Goal: Find specific fact: Find specific fact

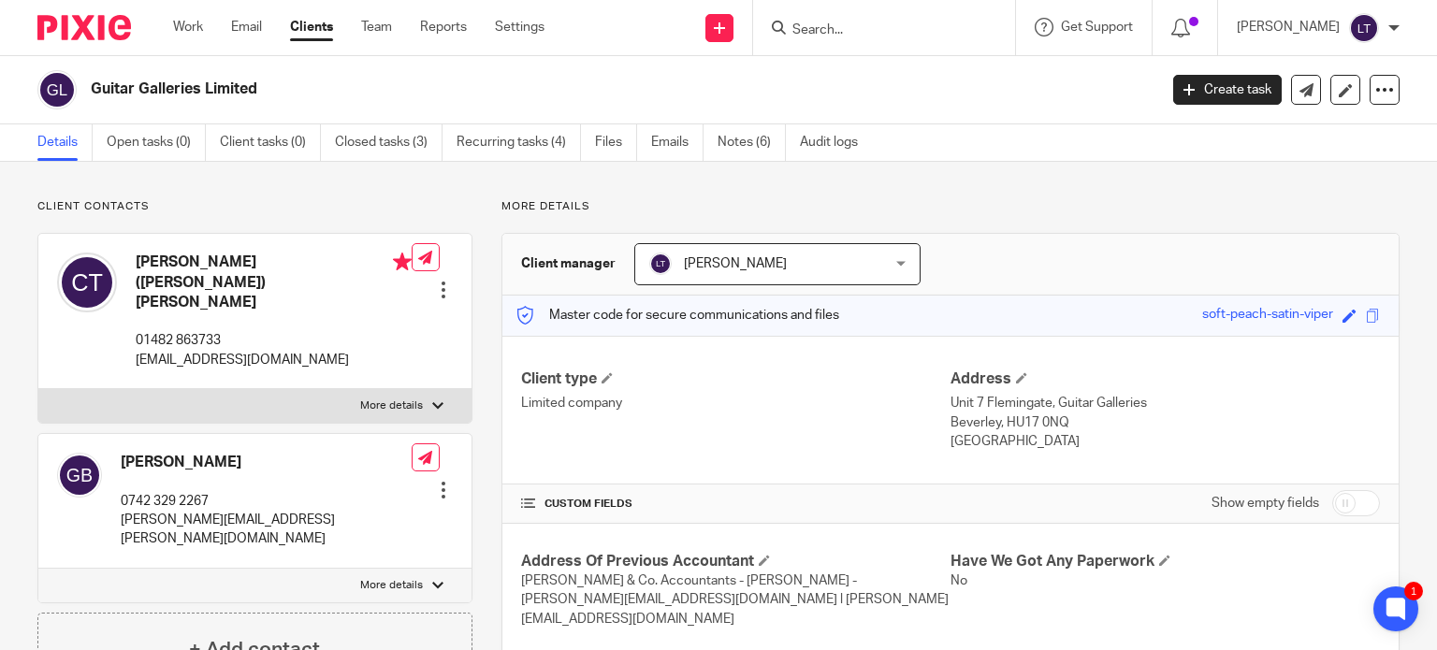
click at [301, 25] on link "Clients" at bounding box center [311, 27] width 43 height 19
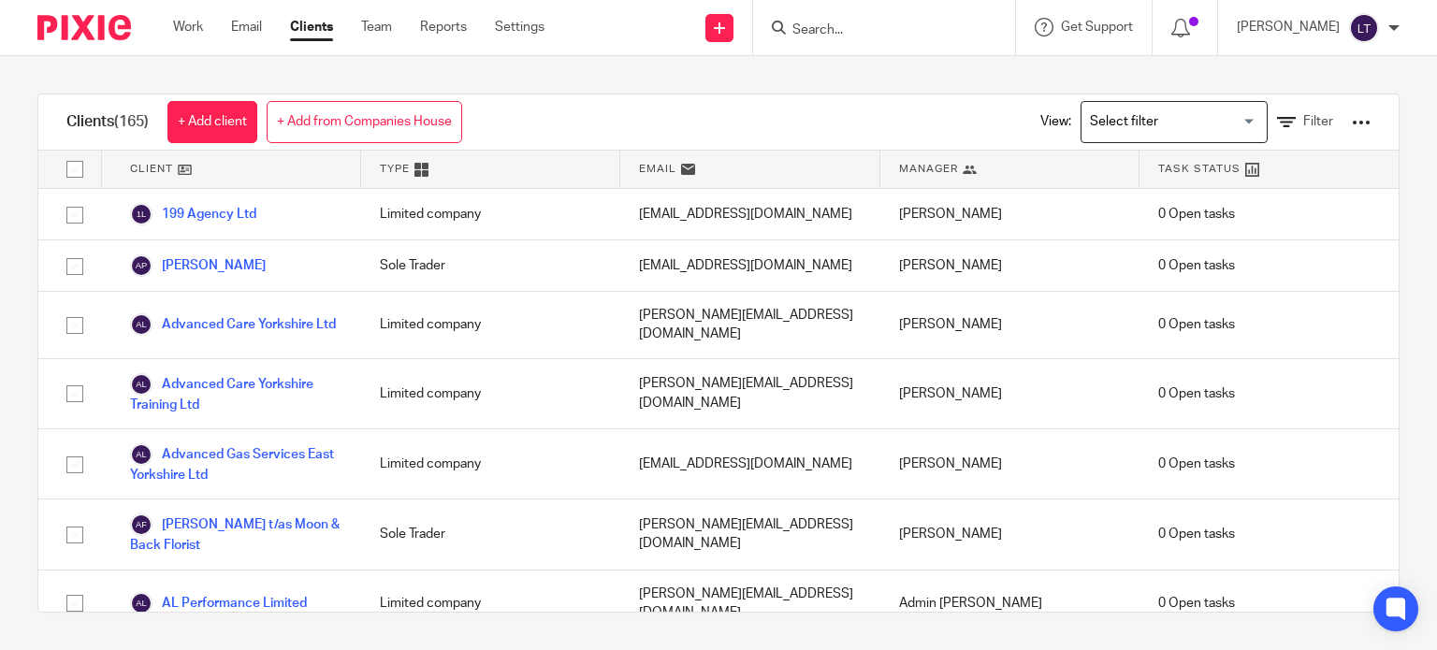
click at [1351, 121] on div at bounding box center [1360, 122] width 19 height 19
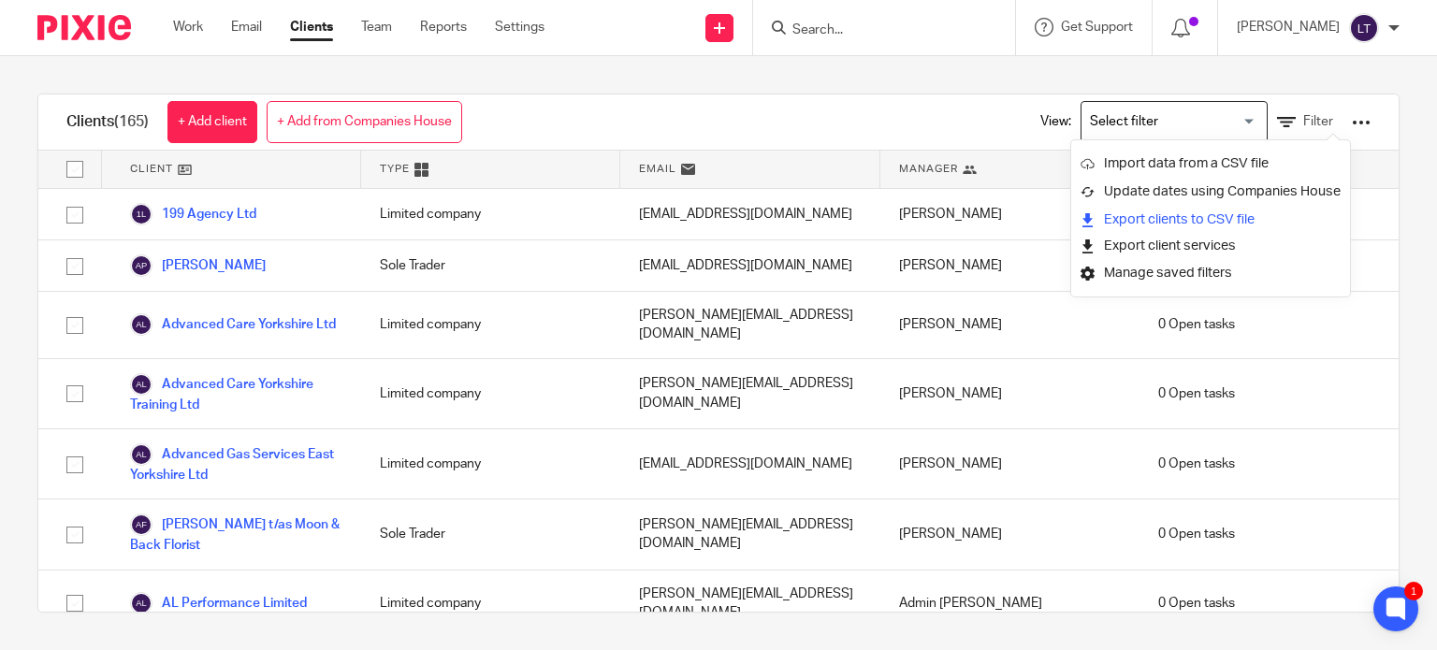
click at [1184, 211] on link "Export clients to CSV file" at bounding box center [1210, 220] width 260 height 28
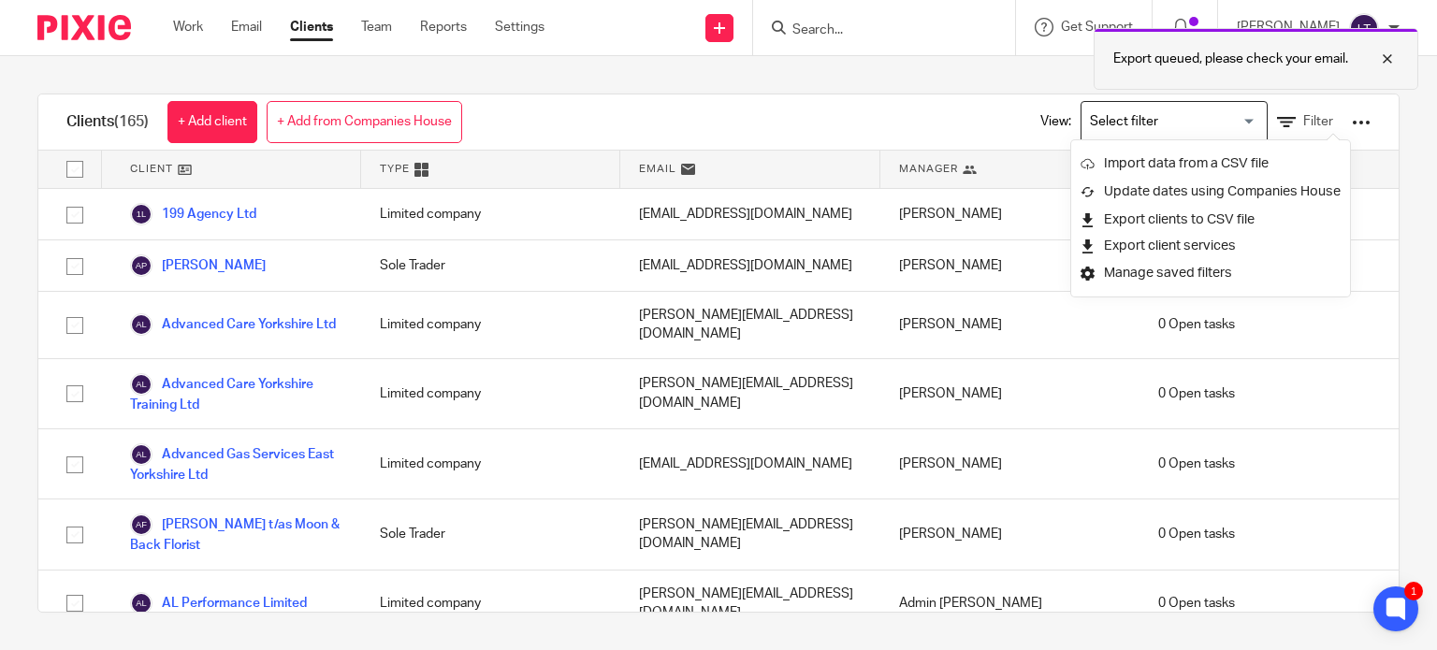
click at [1392, 61] on div at bounding box center [1373, 59] width 51 height 22
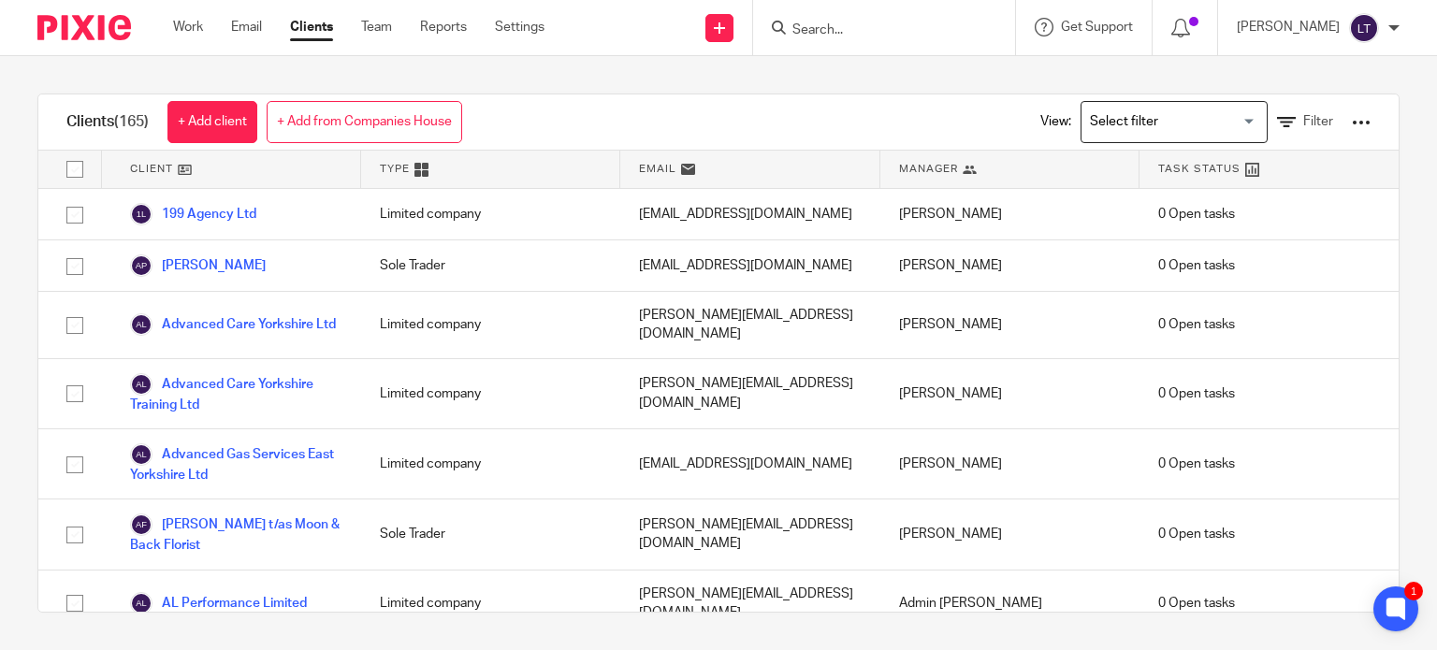
click at [891, 31] on input "Search" at bounding box center [874, 30] width 168 height 17
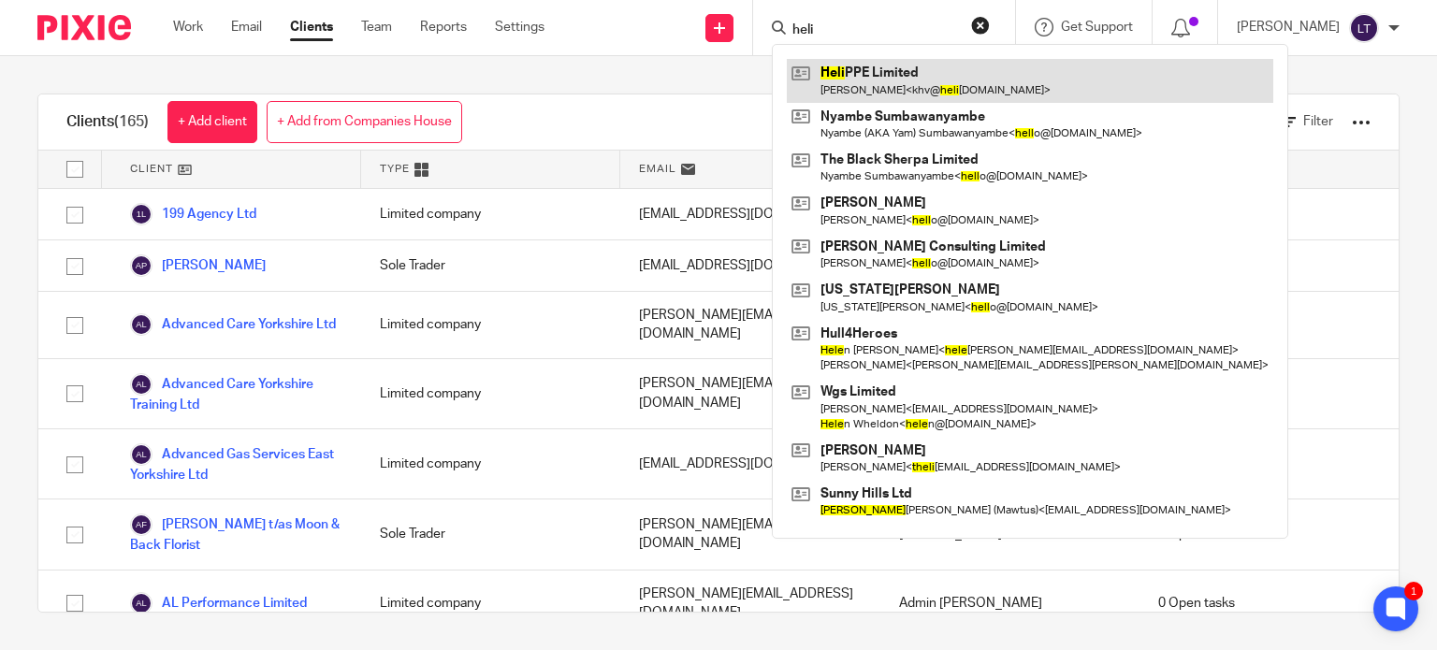
type input "heli"
click at [894, 65] on link at bounding box center [1030, 80] width 486 height 43
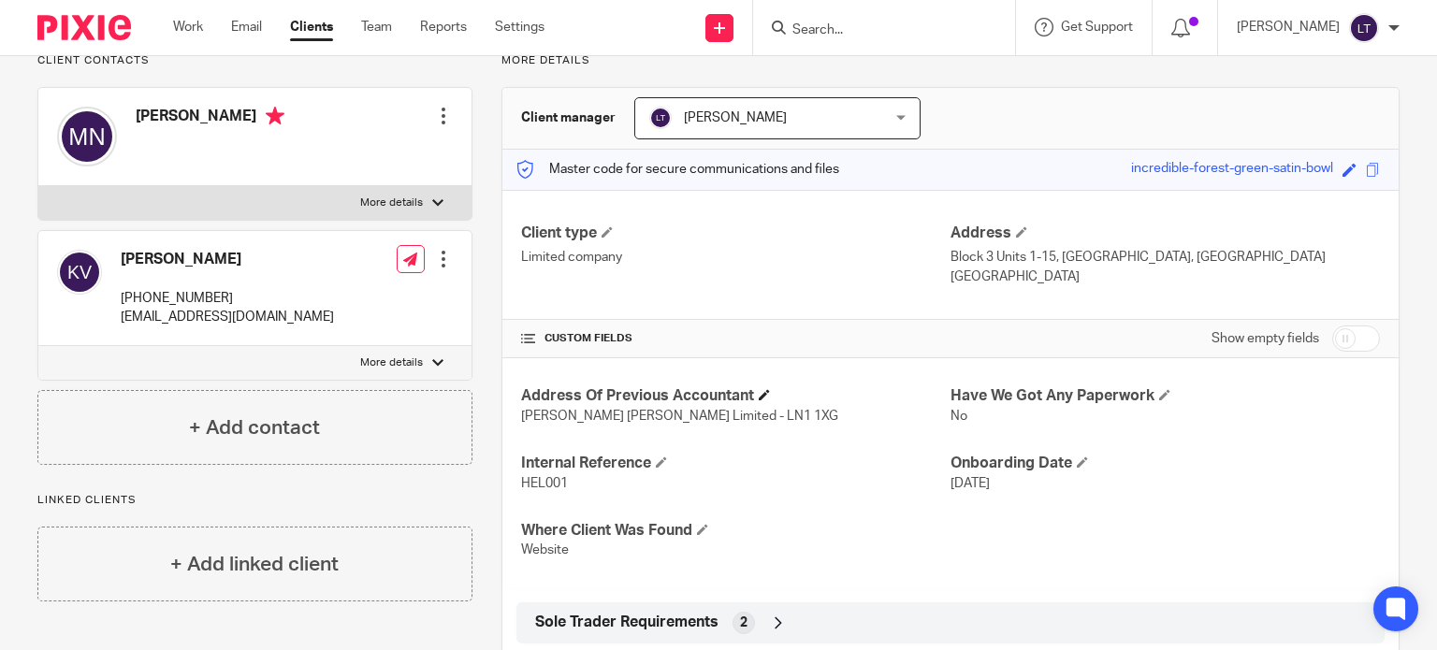
scroll to position [281, 0]
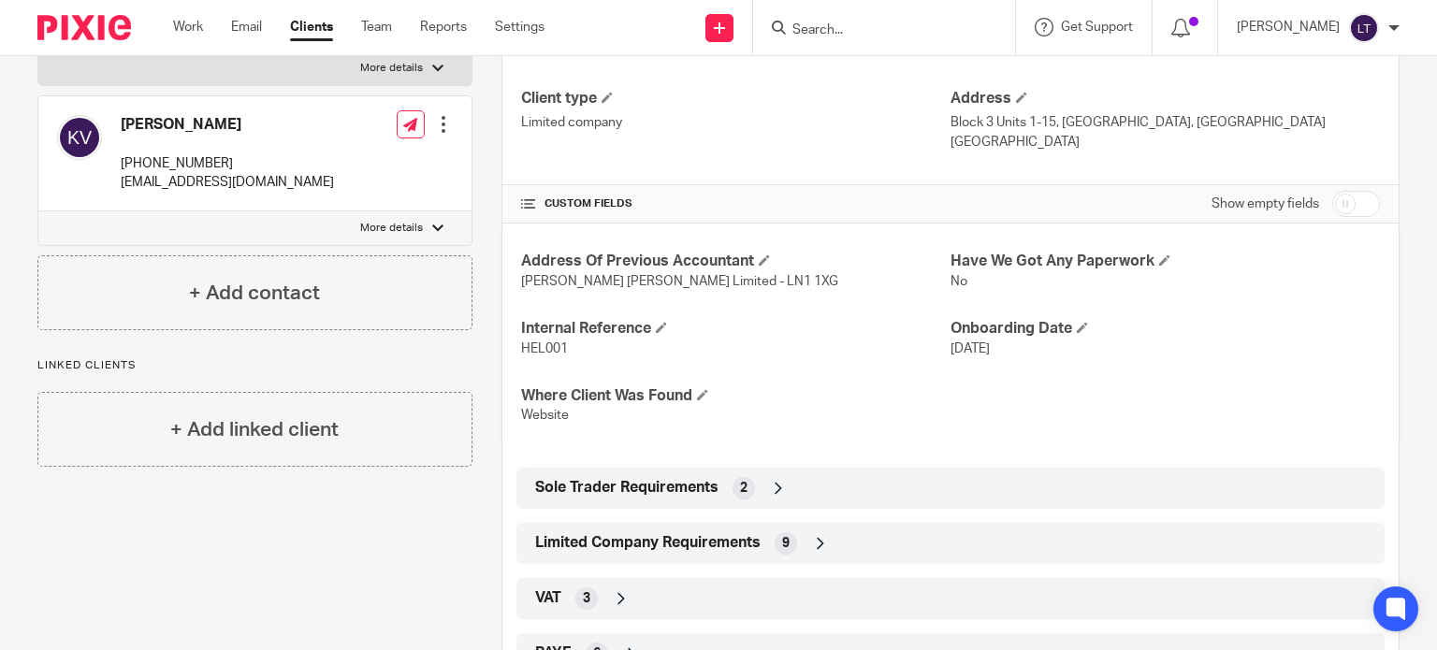
click at [816, 541] on icon at bounding box center [820, 543] width 19 height 19
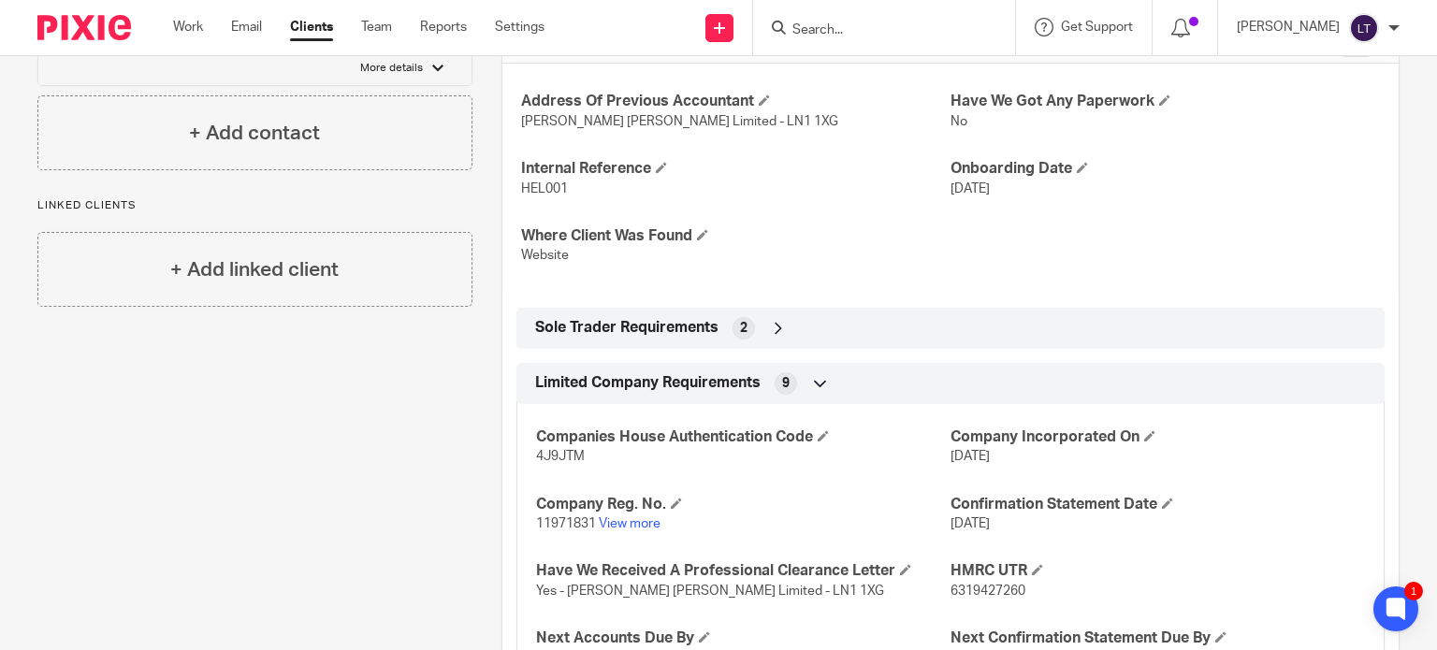
scroll to position [374, 0]
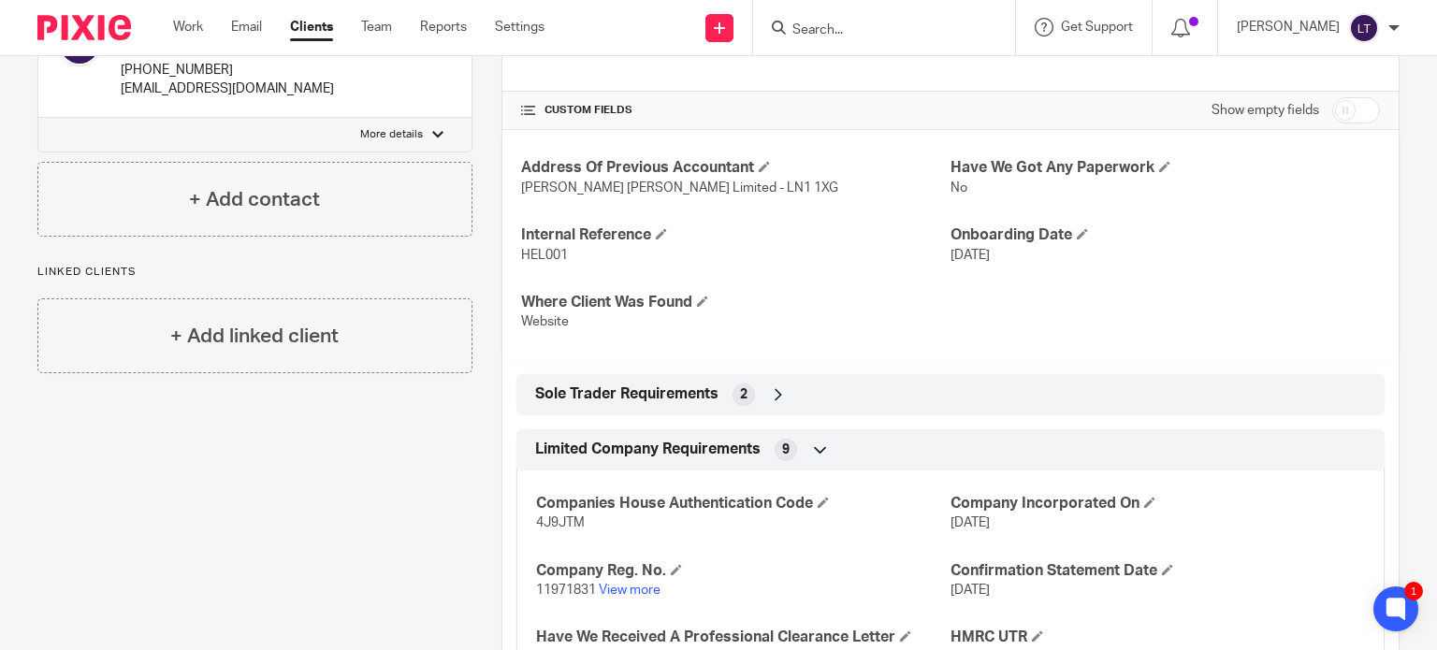
click at [1335, 121] on input "checkbox" at bounding box center [1356, 110] width 48 height 26
checkbox input "true"
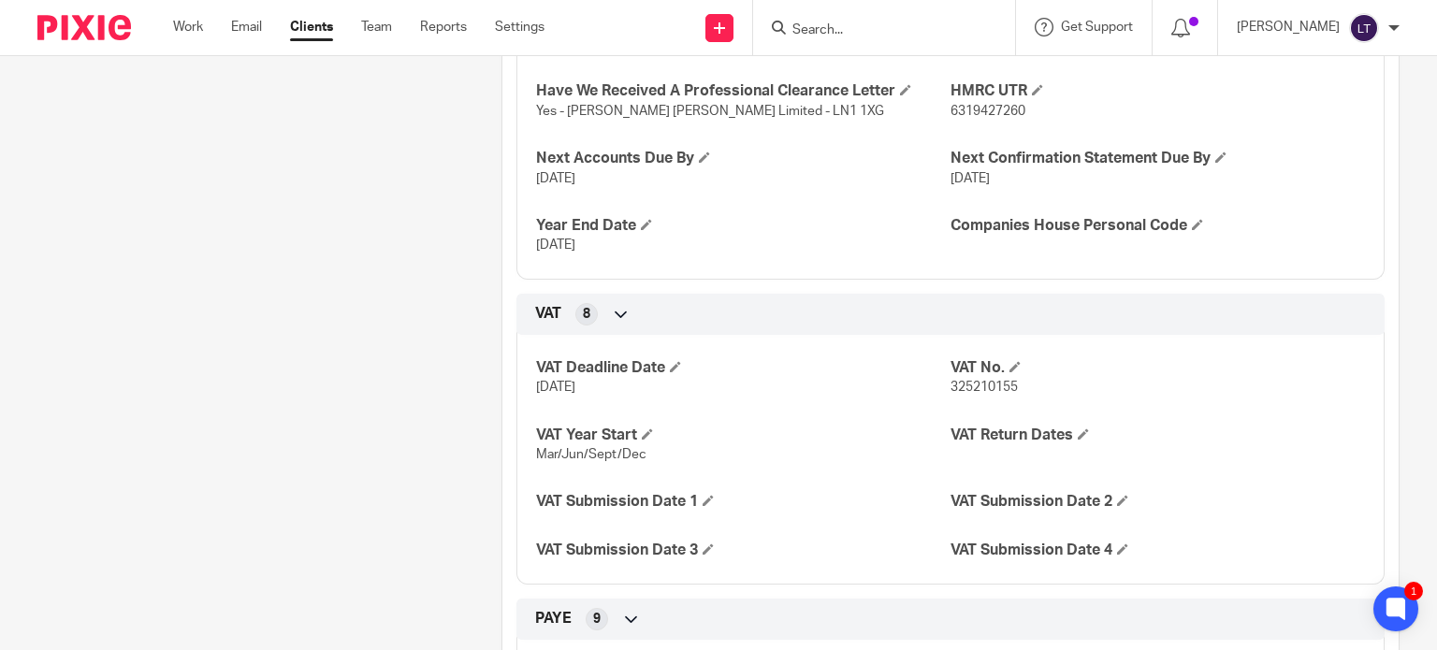
scroll to position [1403, 0]
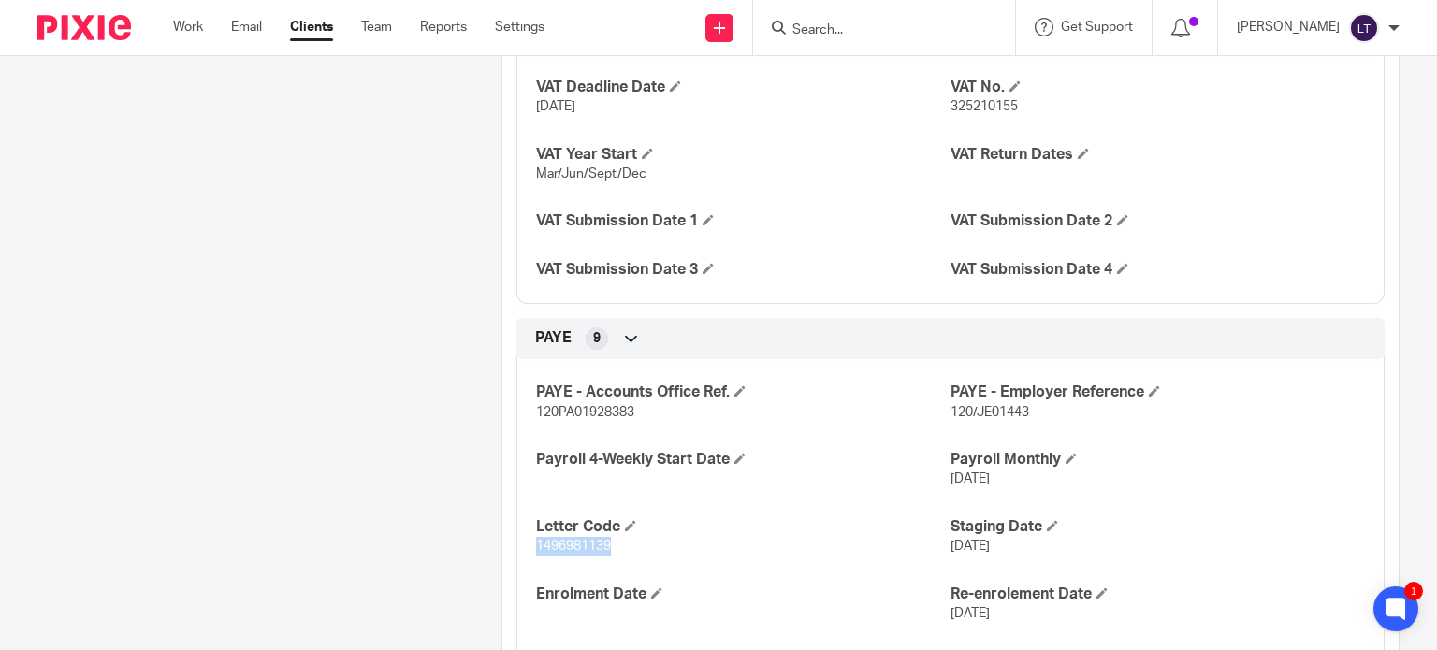
drag, startPoint x: 610, startPoint y: 541, endPoint x: 527, endPoint y: 545, distance: 82.4
click at [527, 545] on div "PAYE - Accounts Office Ref. 120PA01928383 PAYE - Employer Reference 120/JE01443…" at bounding box center [950, 520] width 868 height 351
copy span "1496981139"
